Goal: Information Seeking & Learning: Learn about a topic

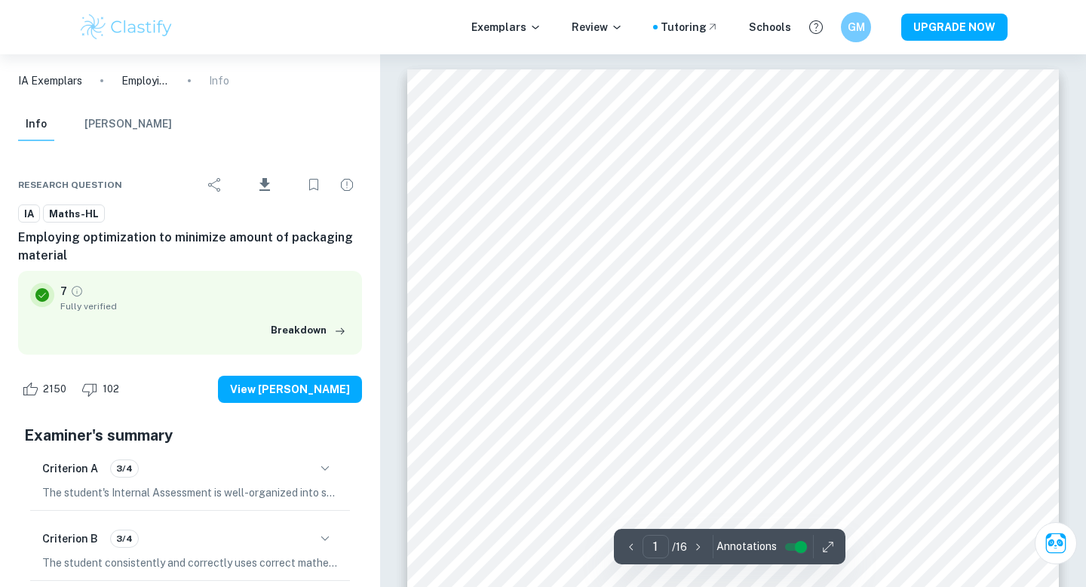
scroll to position [289, 0]
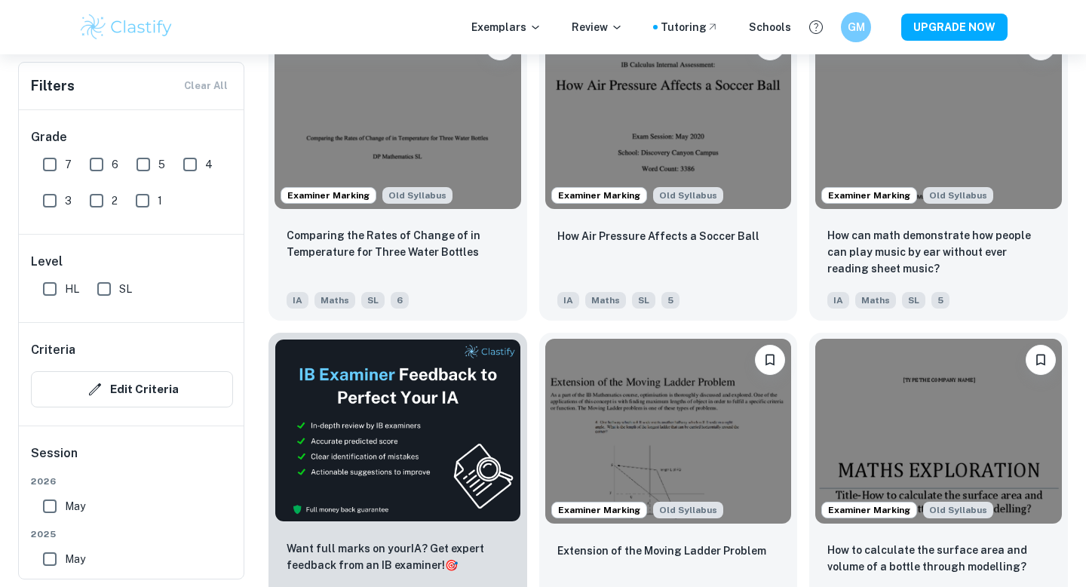
scroll to position [2093, 0]
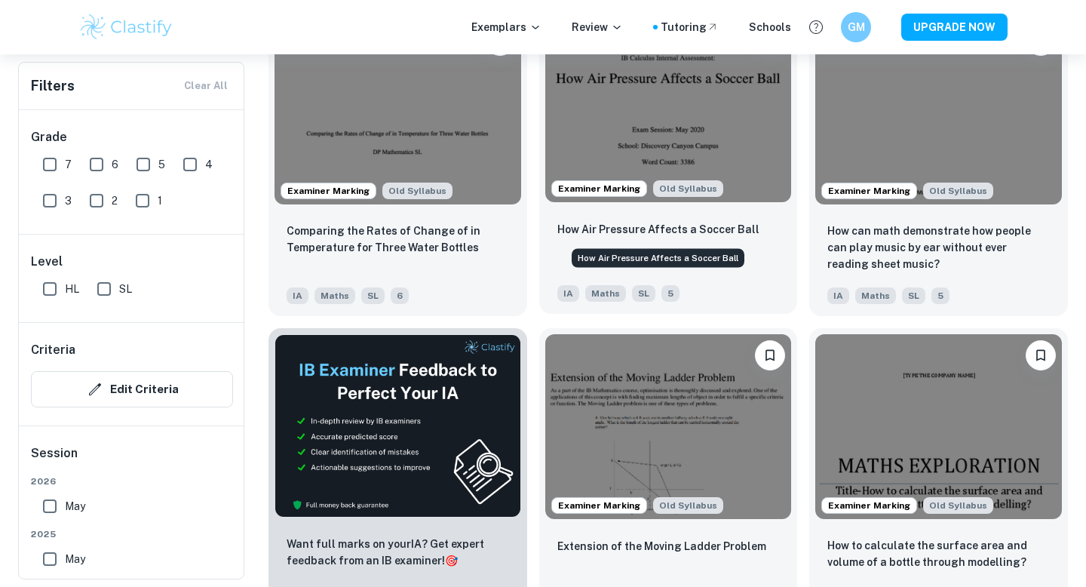
click at [603, 232] on p "How Air Pressure Affects a Soccer Ball" at bounding box center [658, 229] width 202 height 17
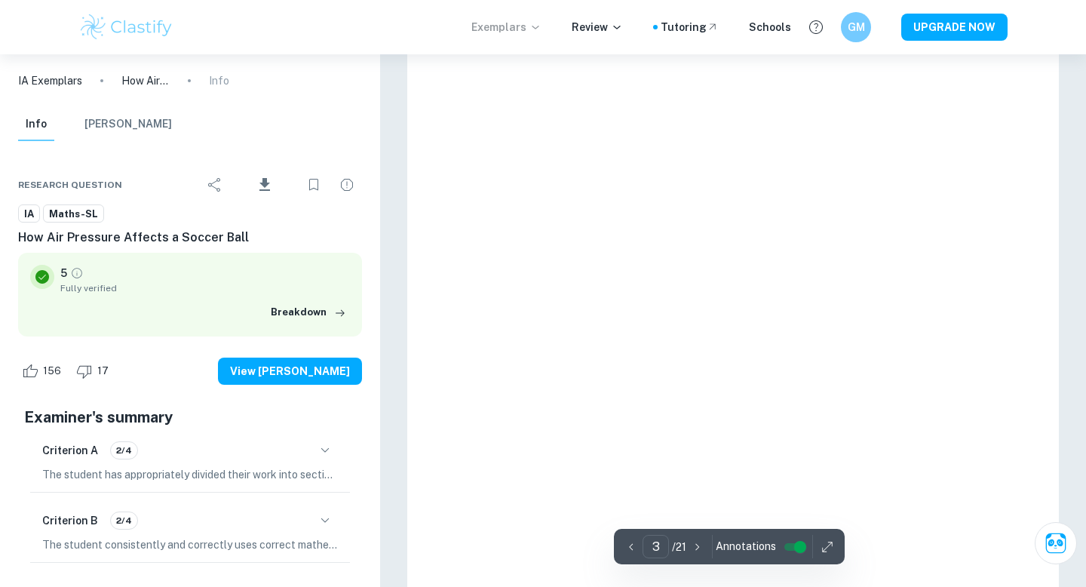
scroll to position [3795, 0]
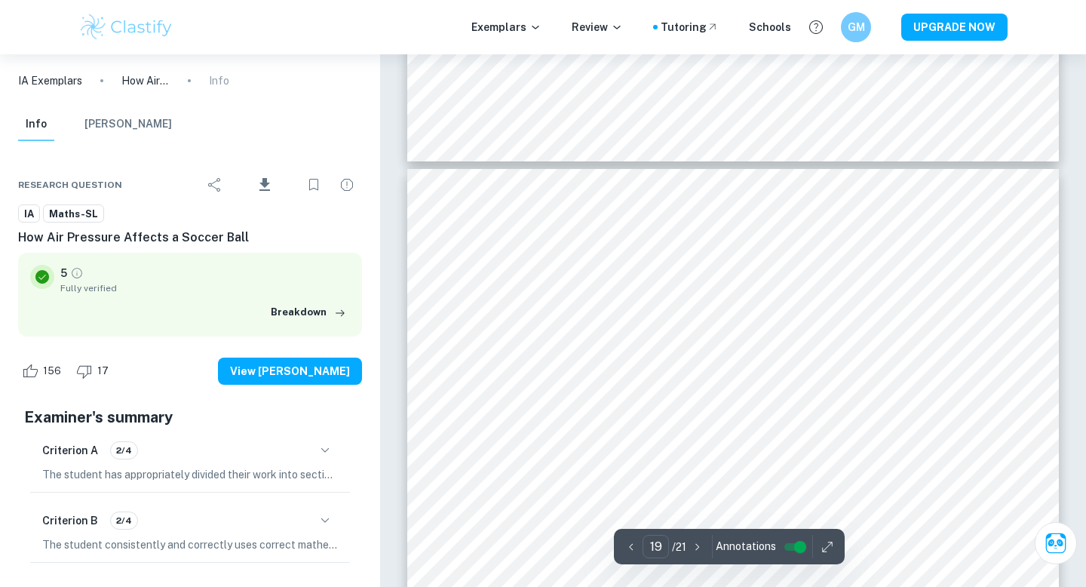
type input "18"
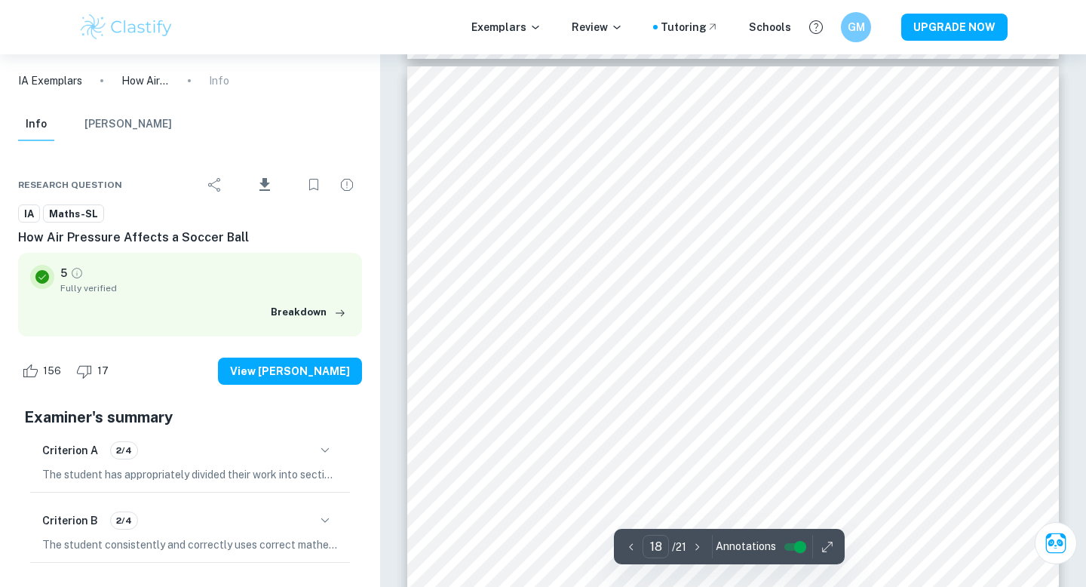
scroll to position [14887, 0]
